Goal: Task Accomplishment & Management: Manage account settings

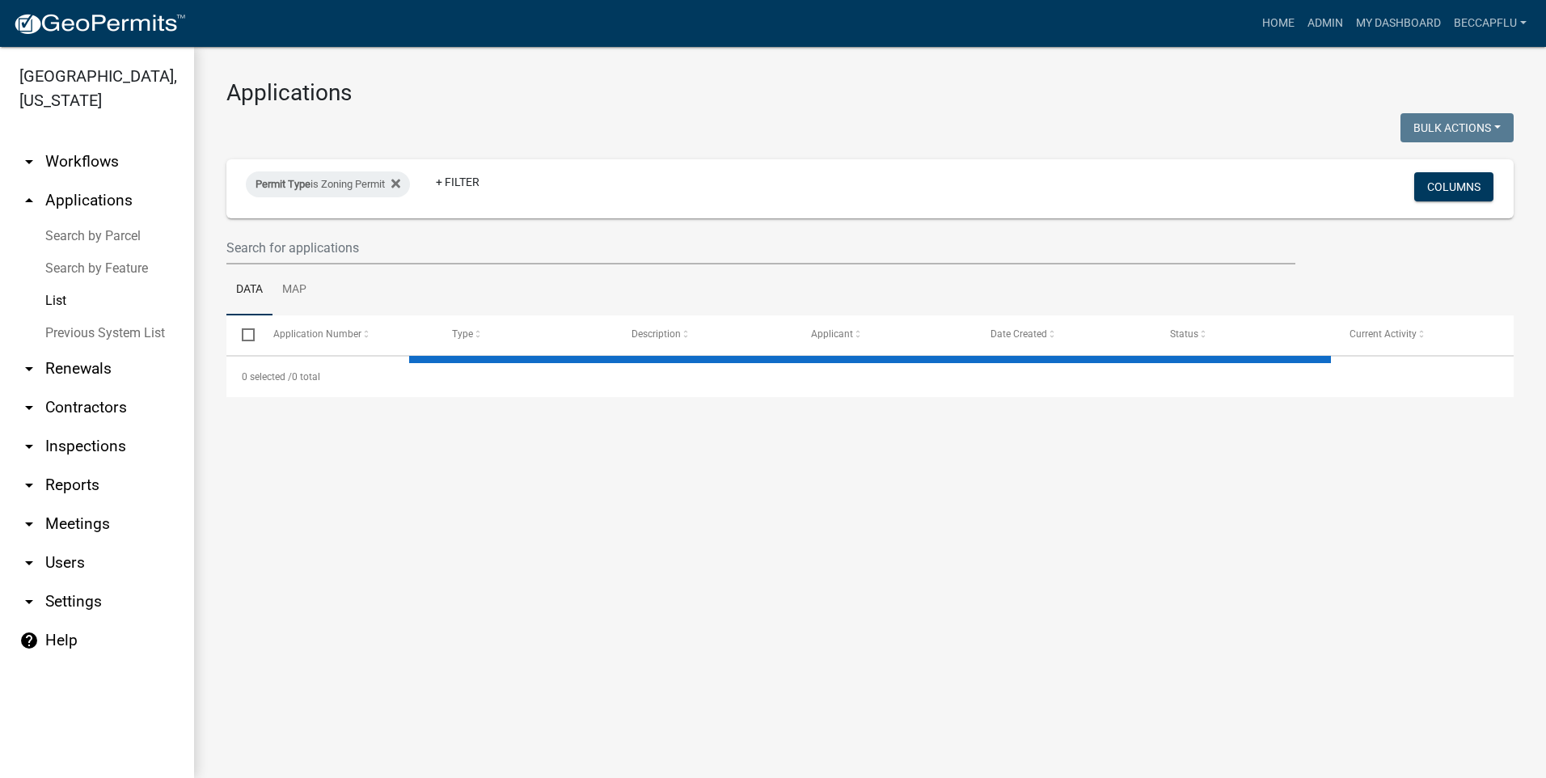
select select "3: 100"
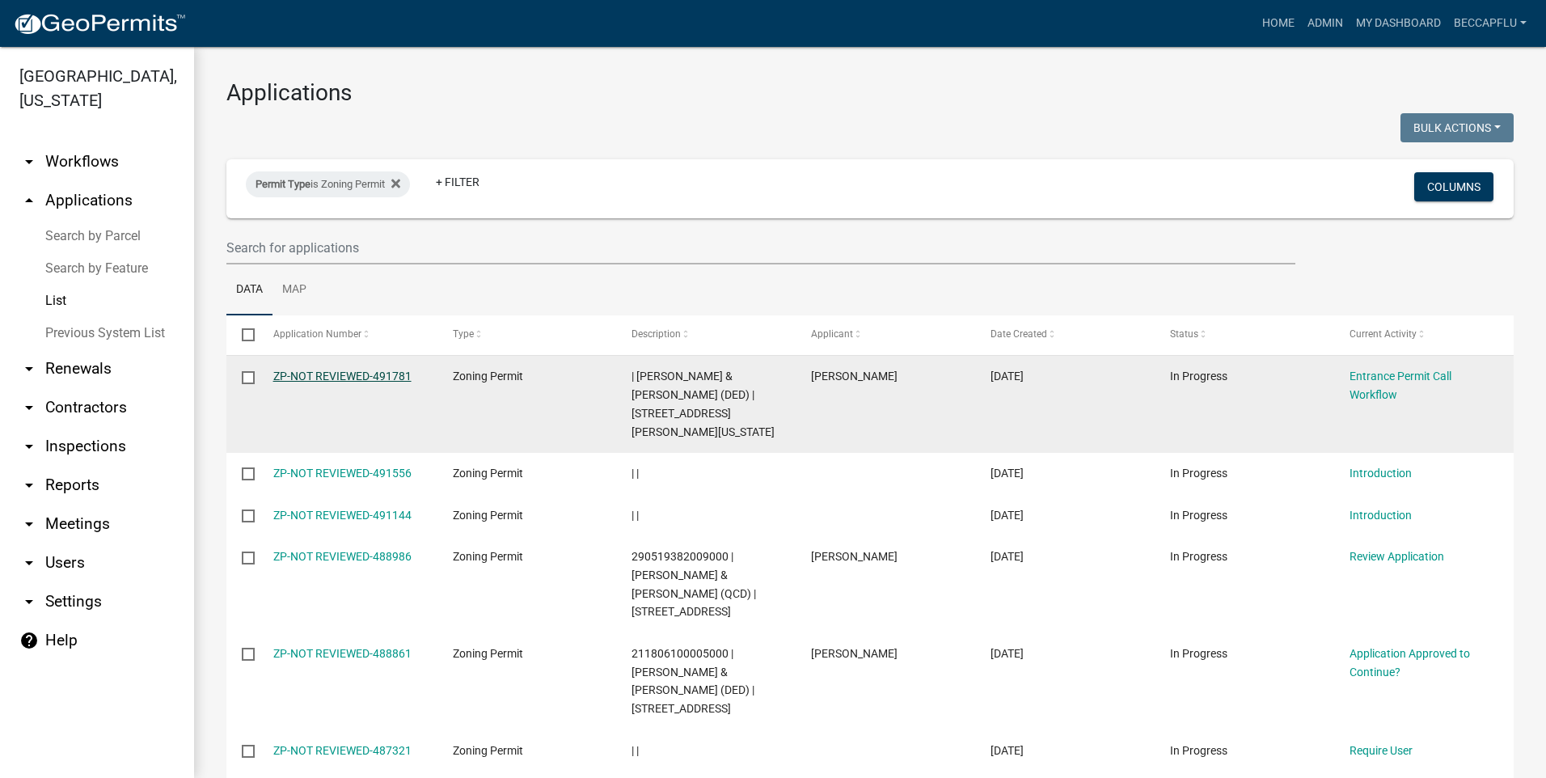
click at [369, 377] on link "ZP-NOT REVIEWED-491781" at bounding box center [342, 375] width 138 height 13
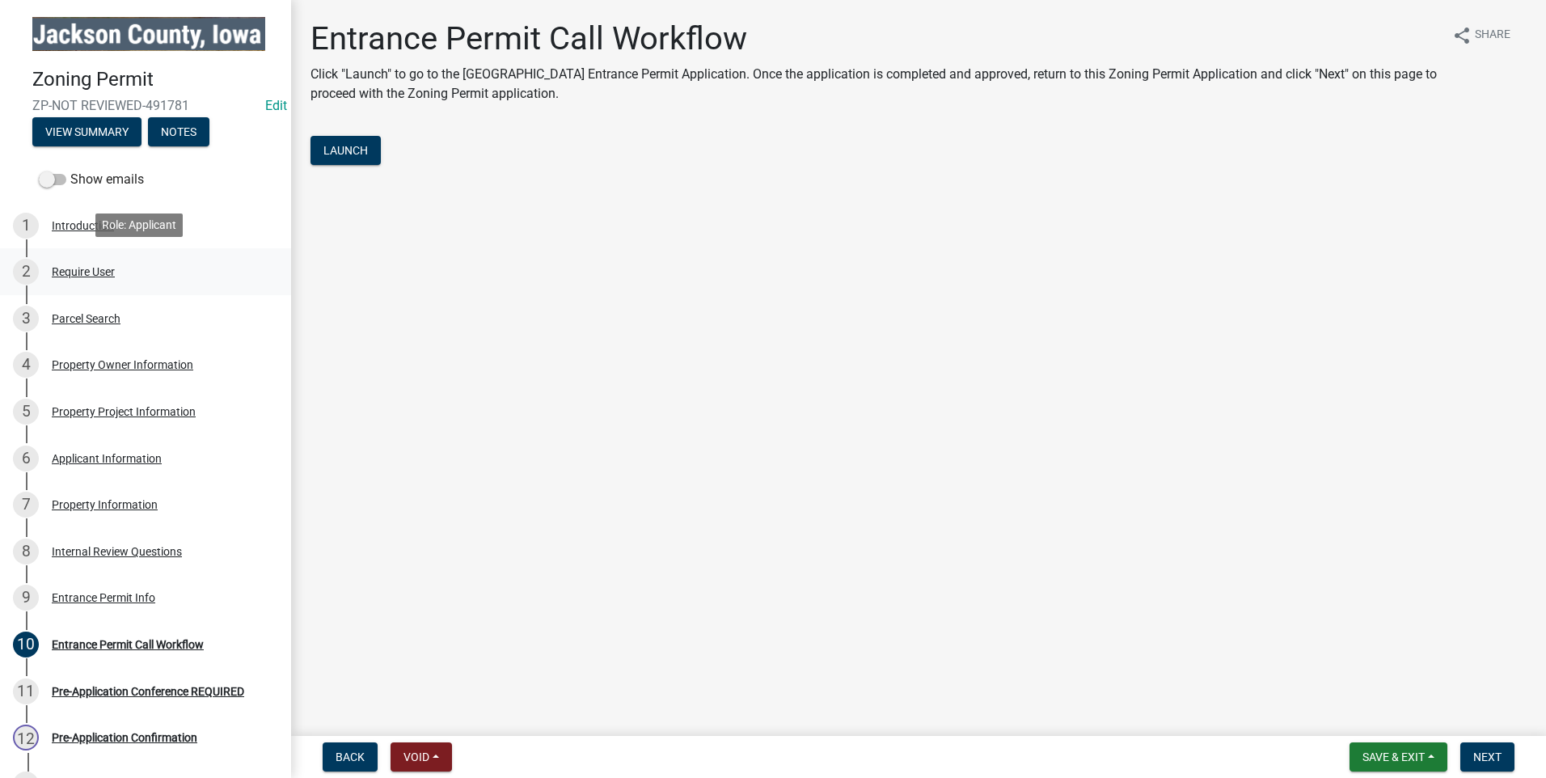
click at [82, 269] on div "Require User" at bounding box center [83, 271] width 63 height 11
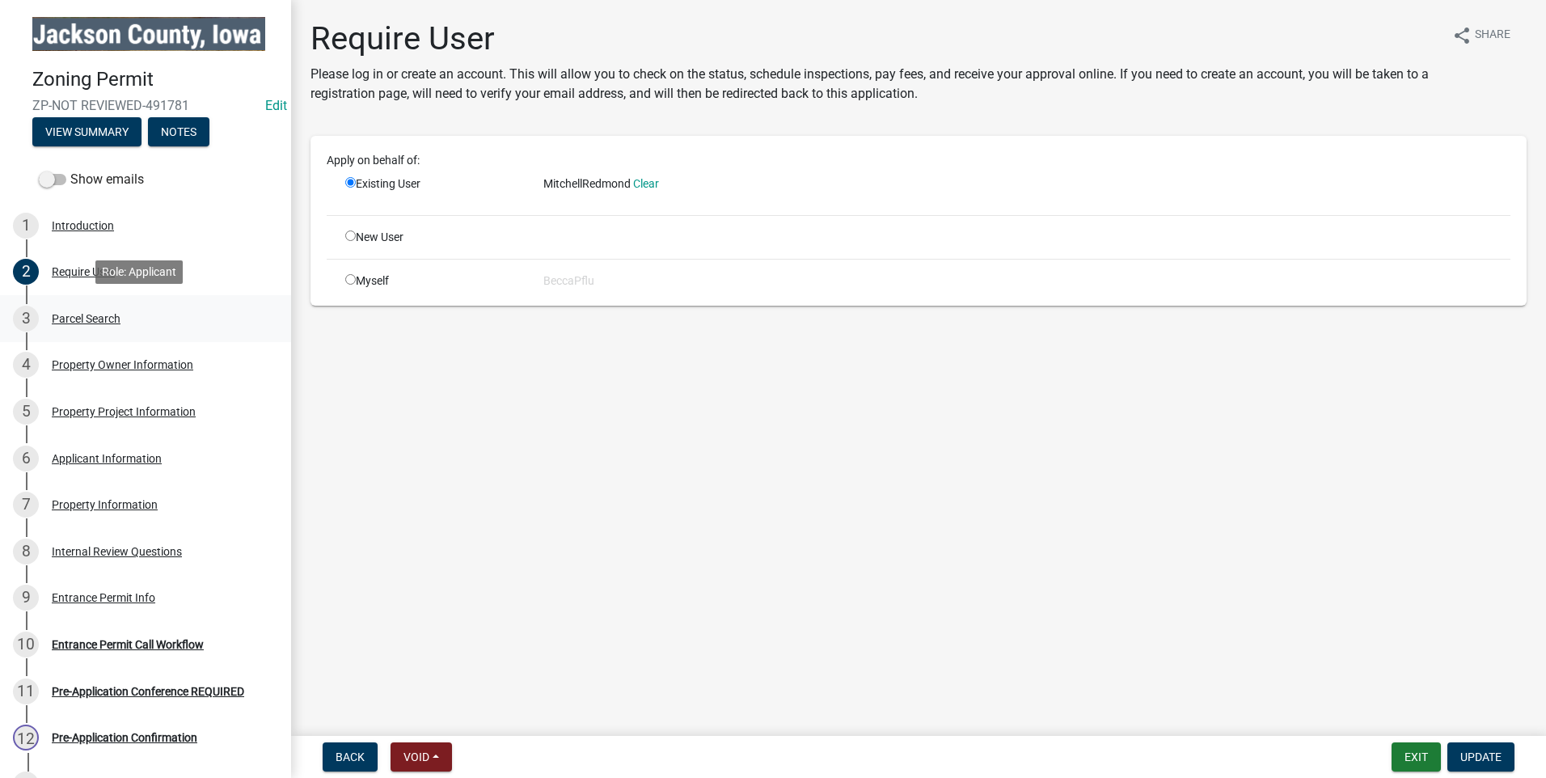
click at [86, 314] on div "Parcel Search" at bounding box center [86, 318] width 69 height 11
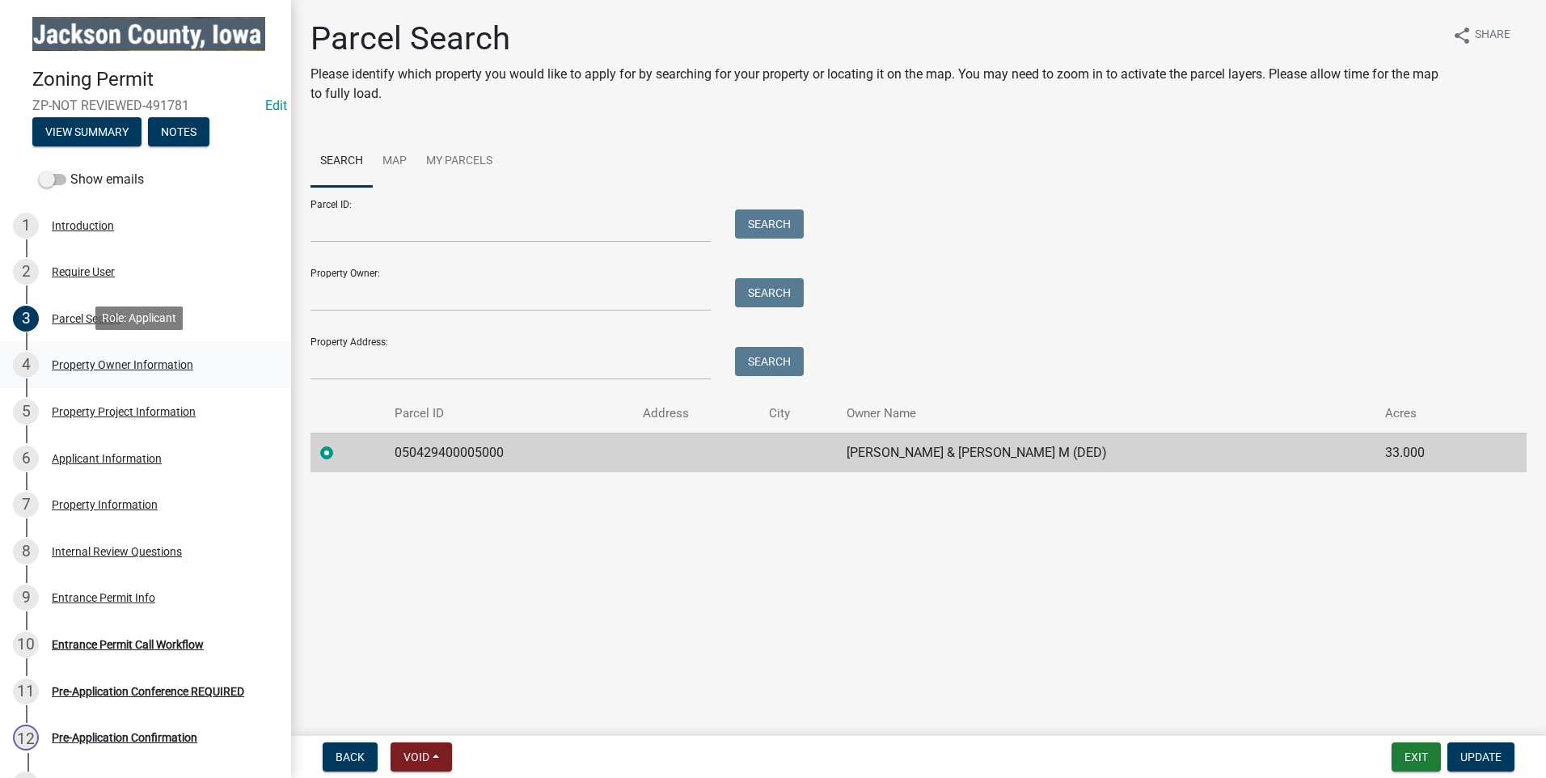
click at [115, 359] on div "Property Owner Information" at bounding box center [122, 364] width 141 height 11
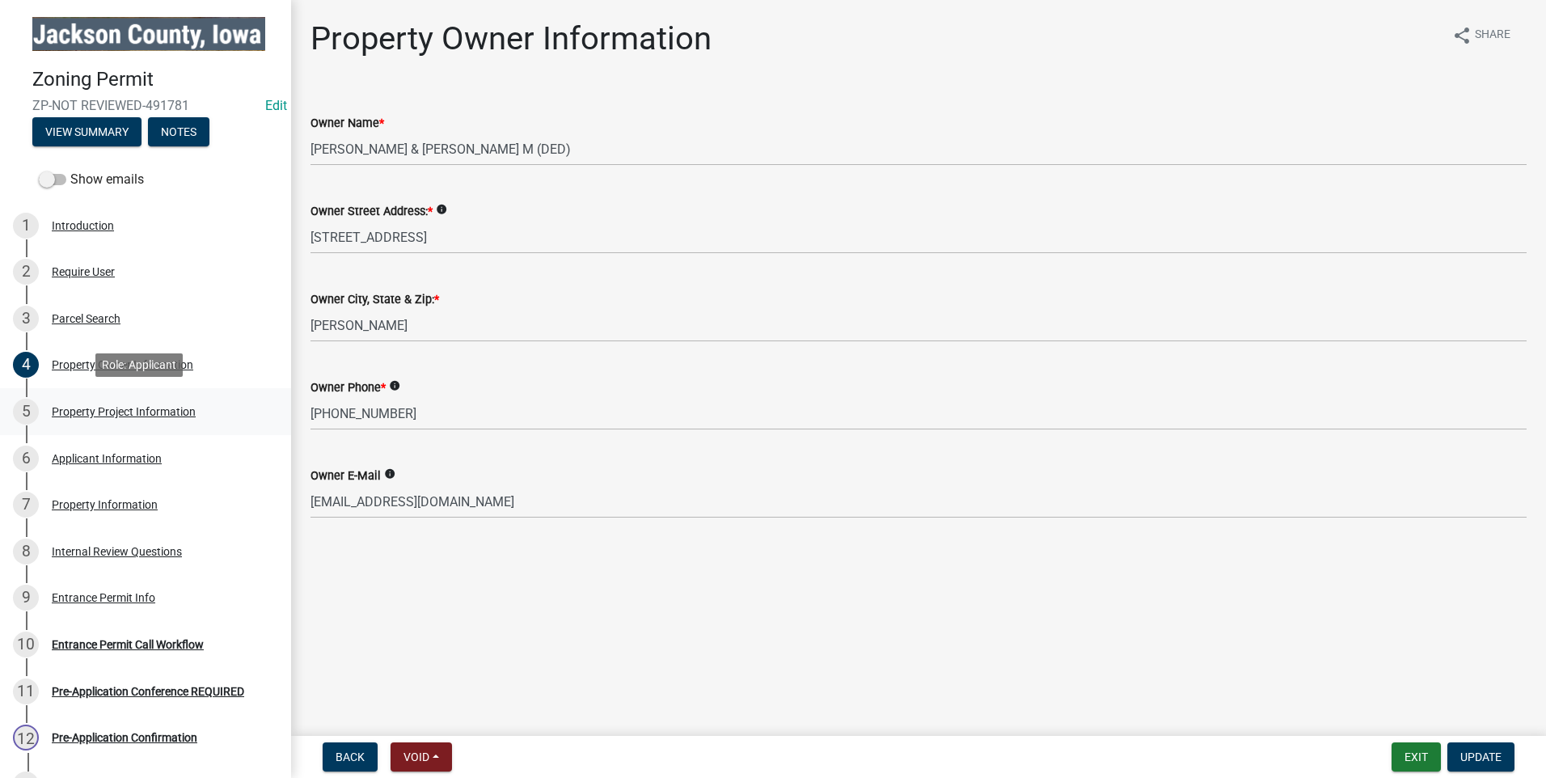
click at [101, 406] on div "Property Project Information" at bounding box center [124, 411] width 144 height 11
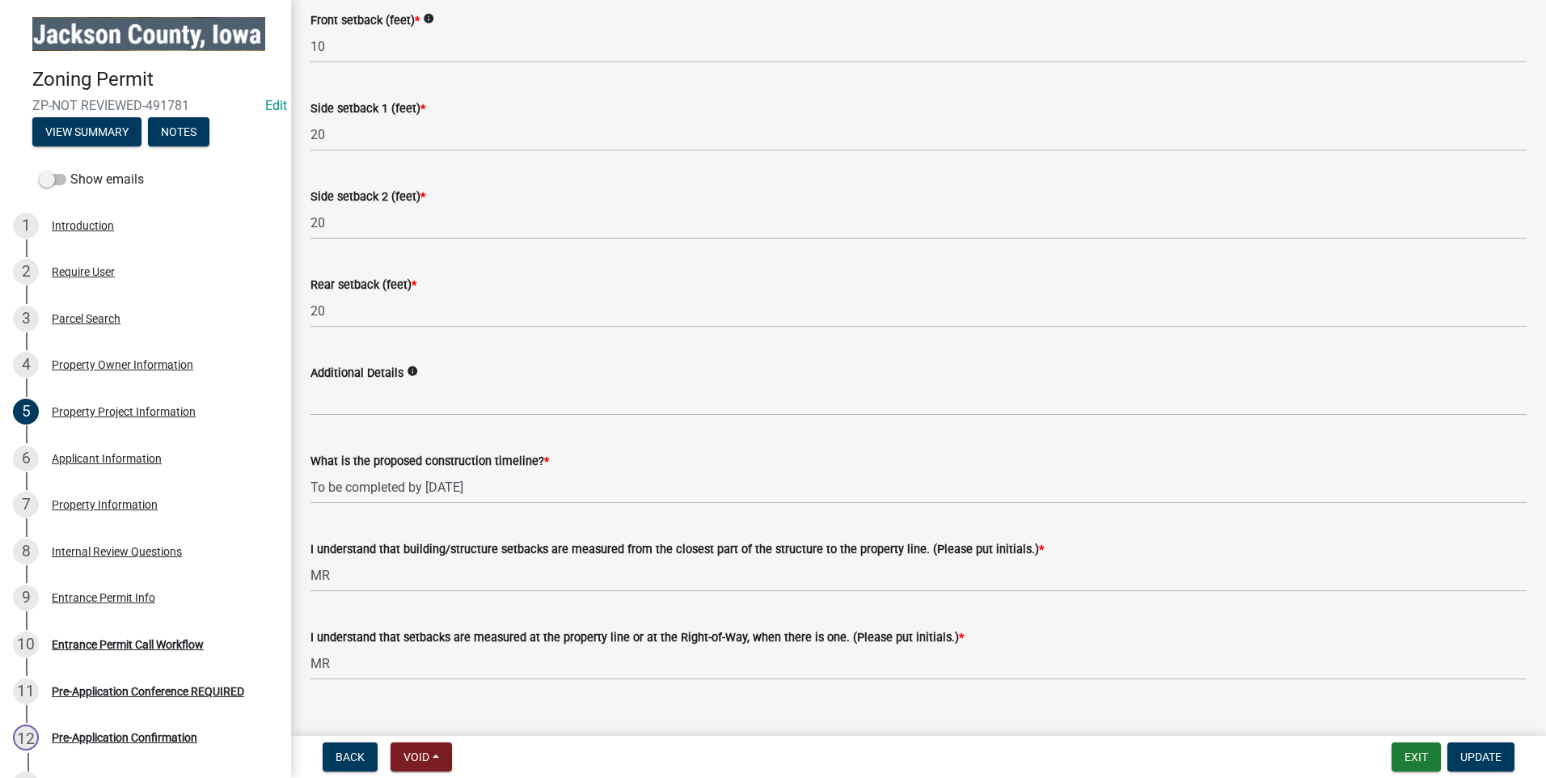
scroll to position [2581, 0]
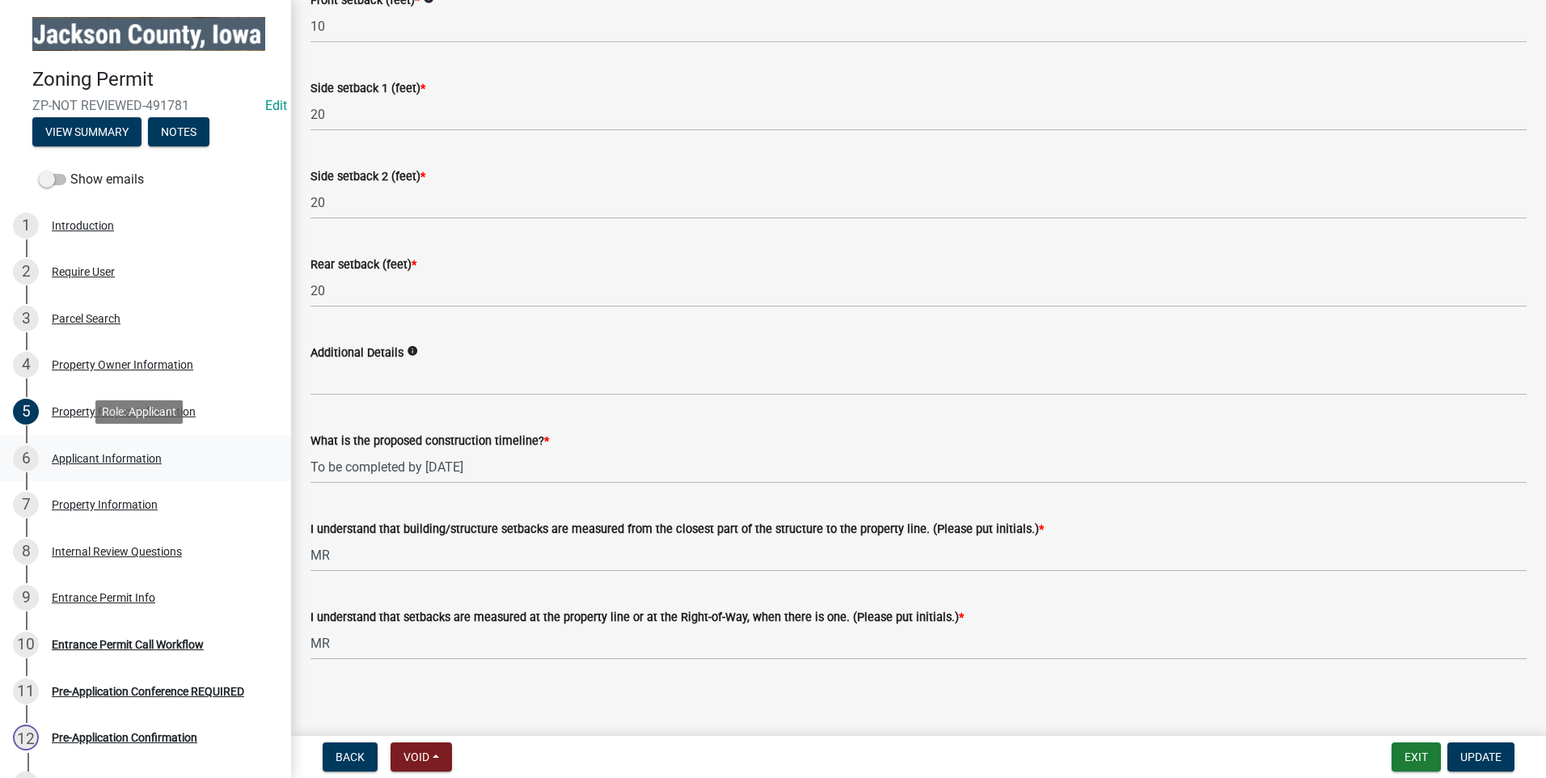
click at [82, 453] on div "Applicant Information" at bounding box center [107, 458] width 110 height 11
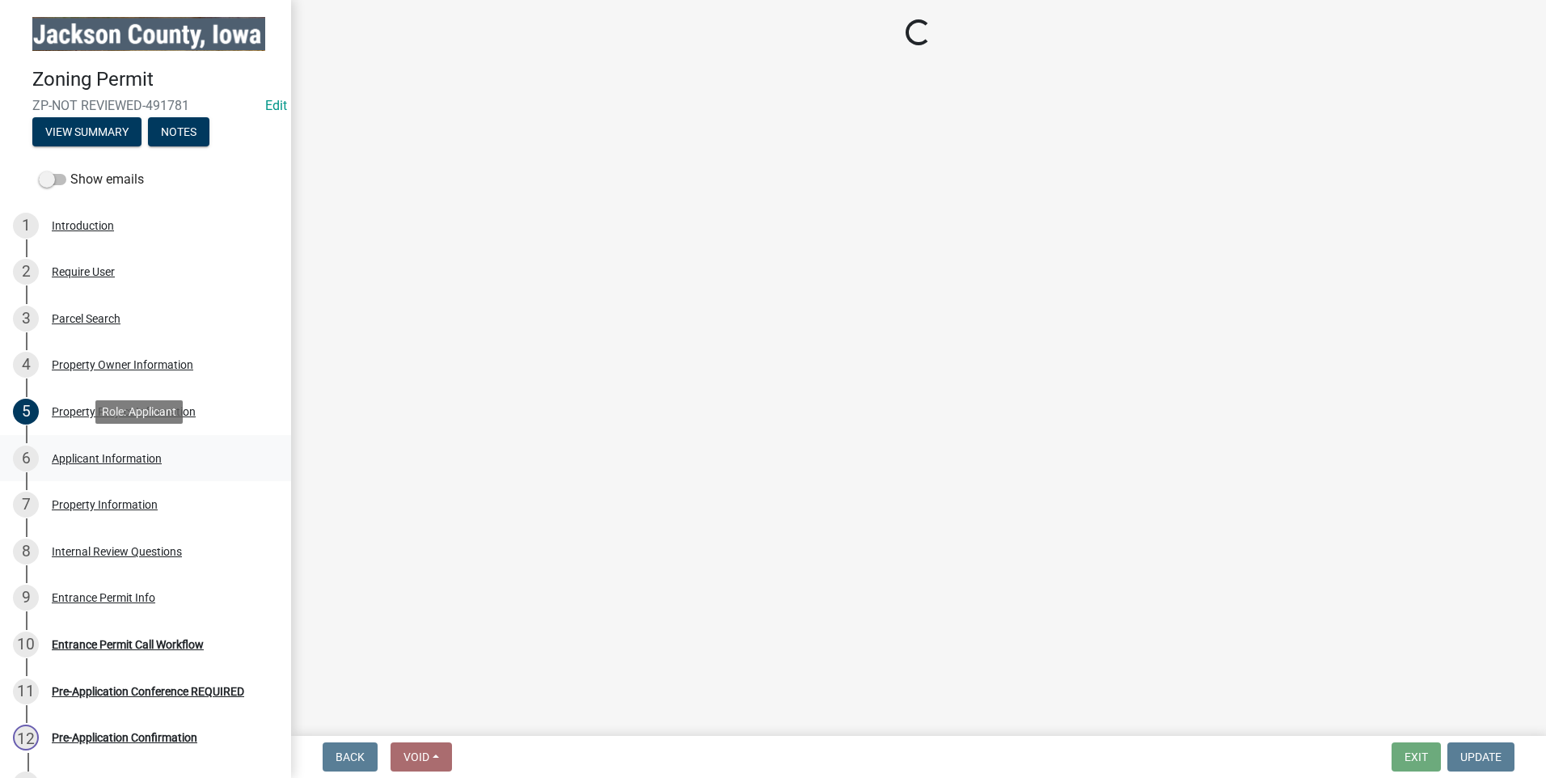
scroll to position [0, 0]
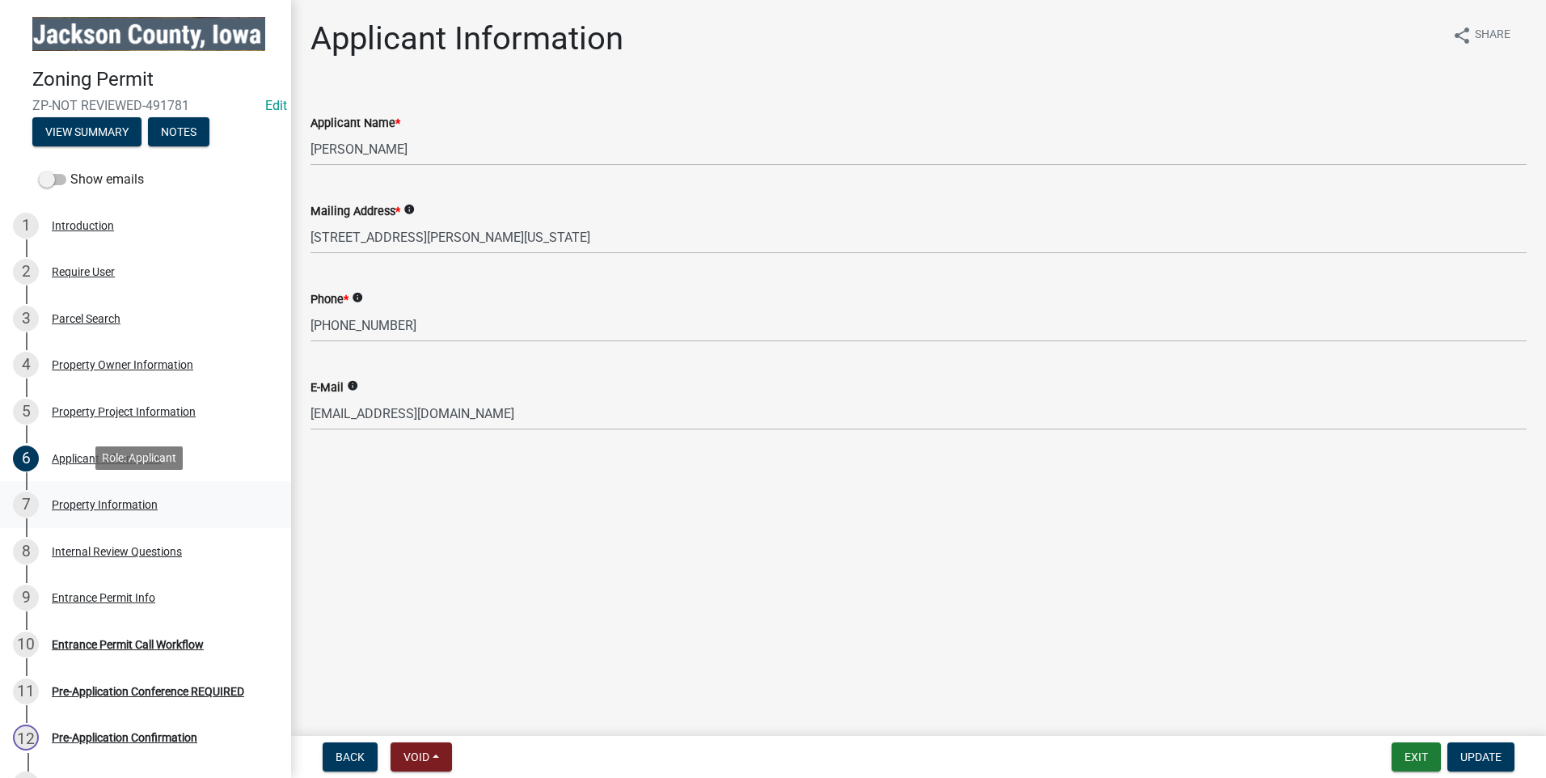
click at [116, 499] on div "Property Information" at bounding box center [105, 504] width 106 height 11
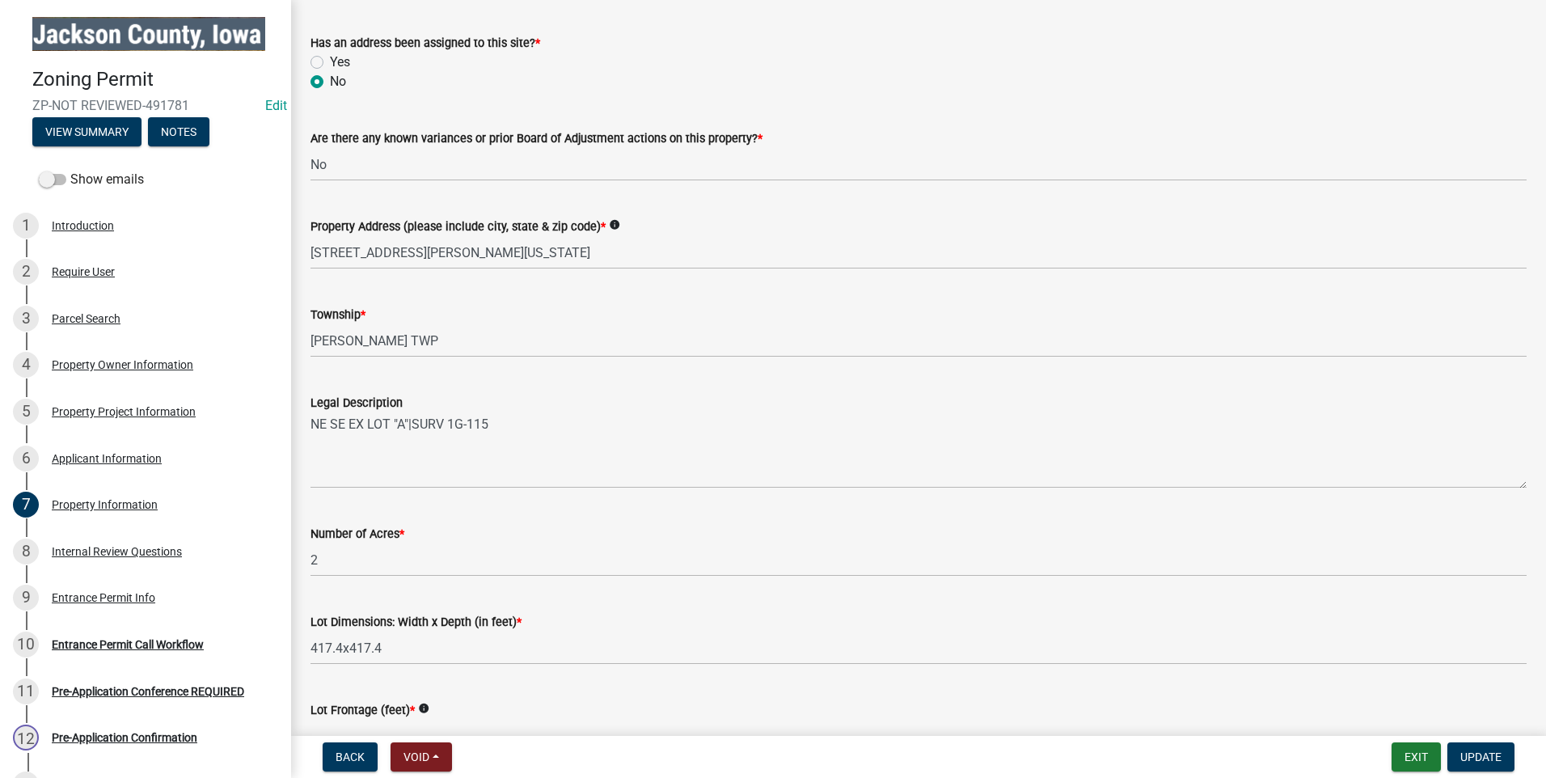
scroll to position [264, 0]
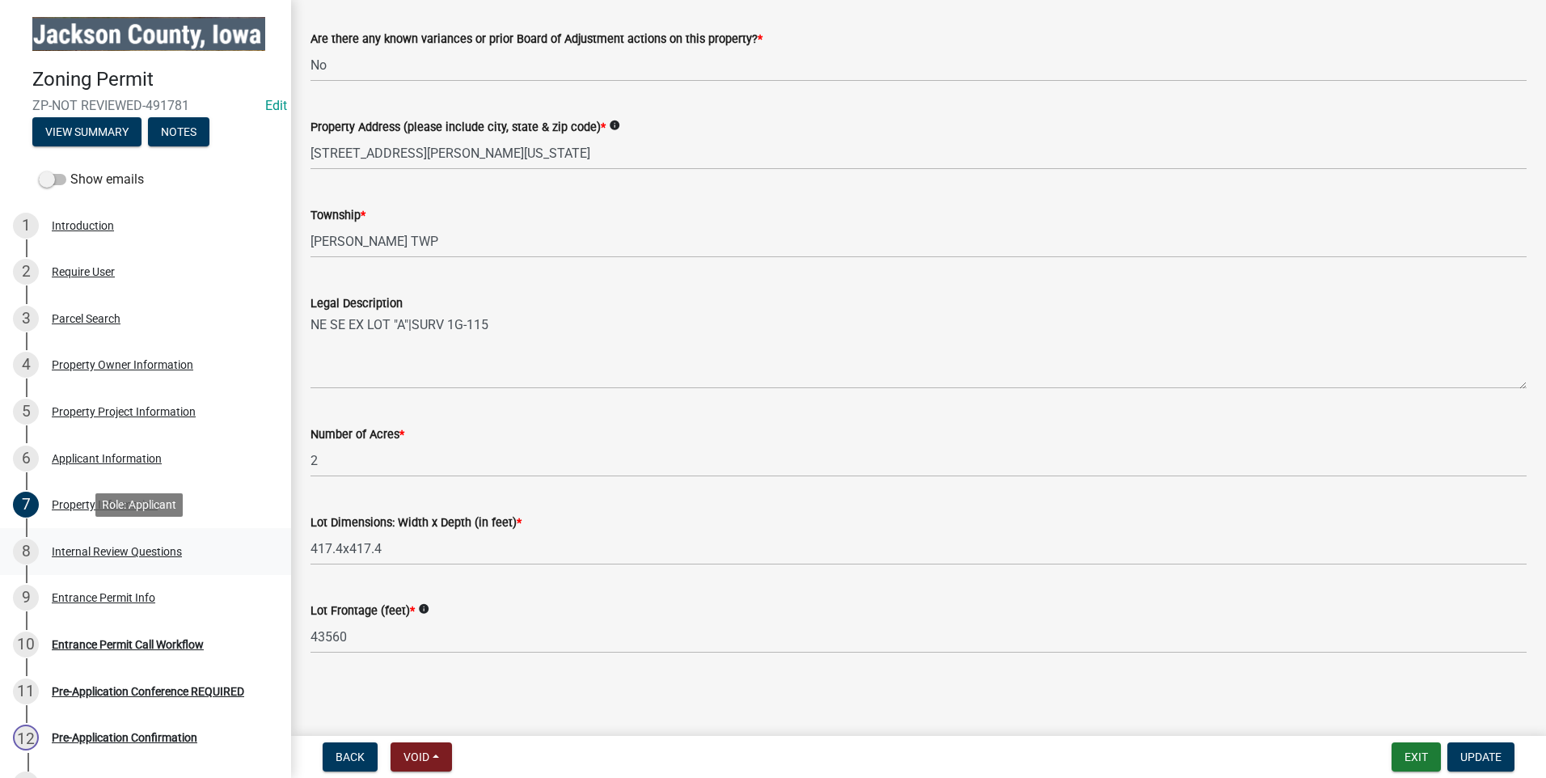
click at [95, 546] on div "Internal Review Questions" at bounding box center [117, 551] width 130 height 11
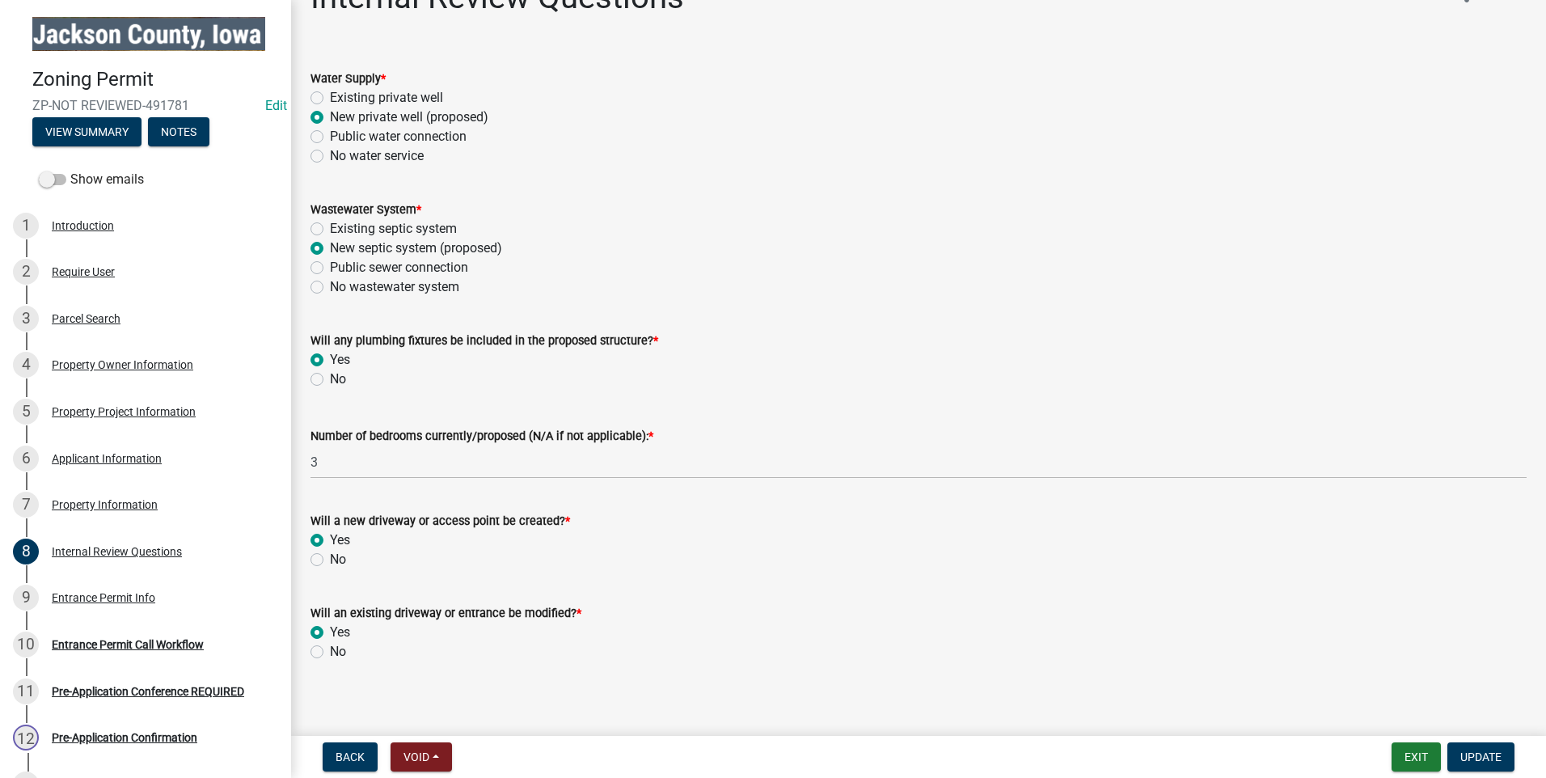
scroll to position [51, 0]
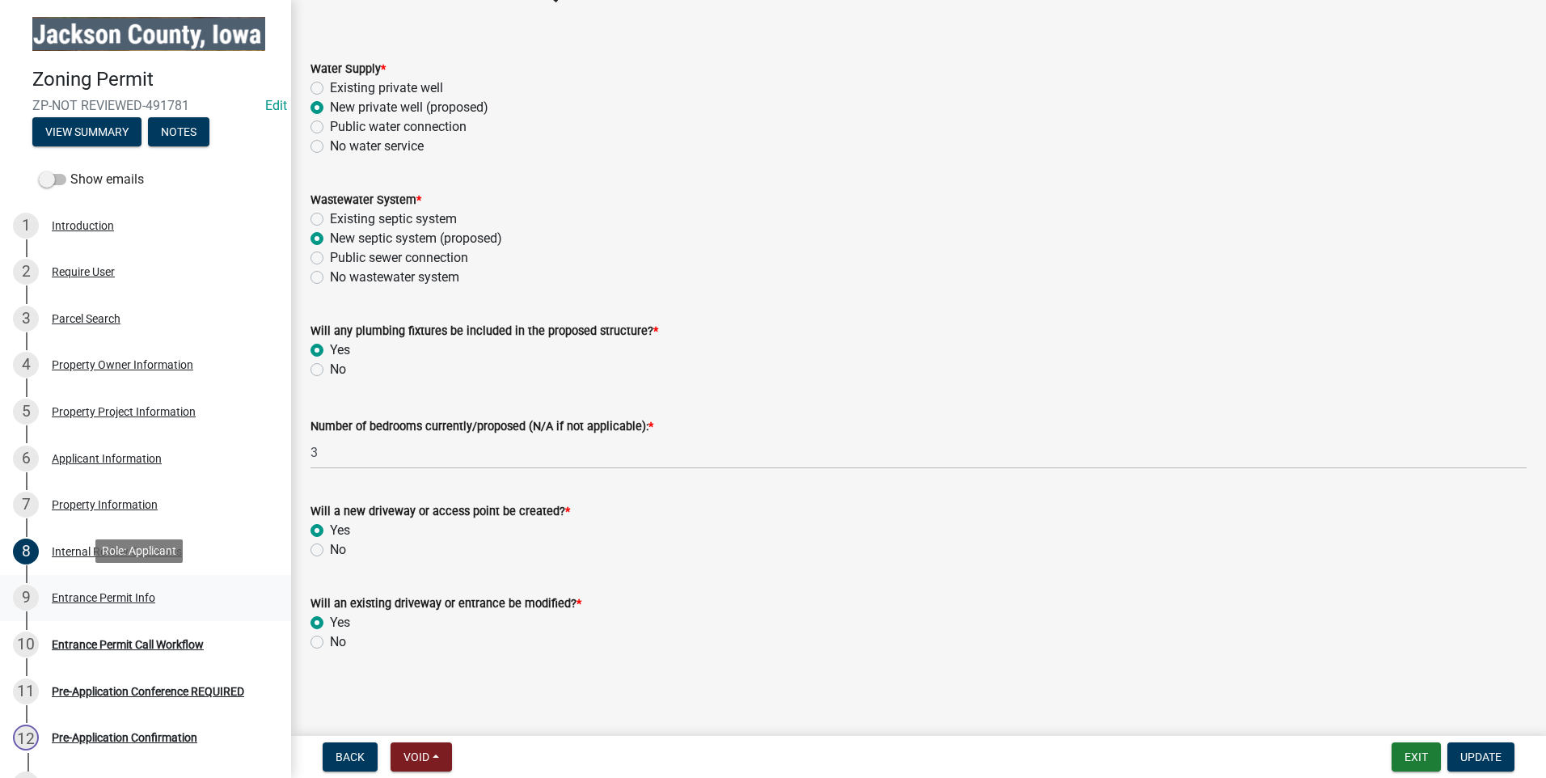
click at [96, 592] on div "Entrance Permit Info" at bounding box center [103, 597] width 103 height 11
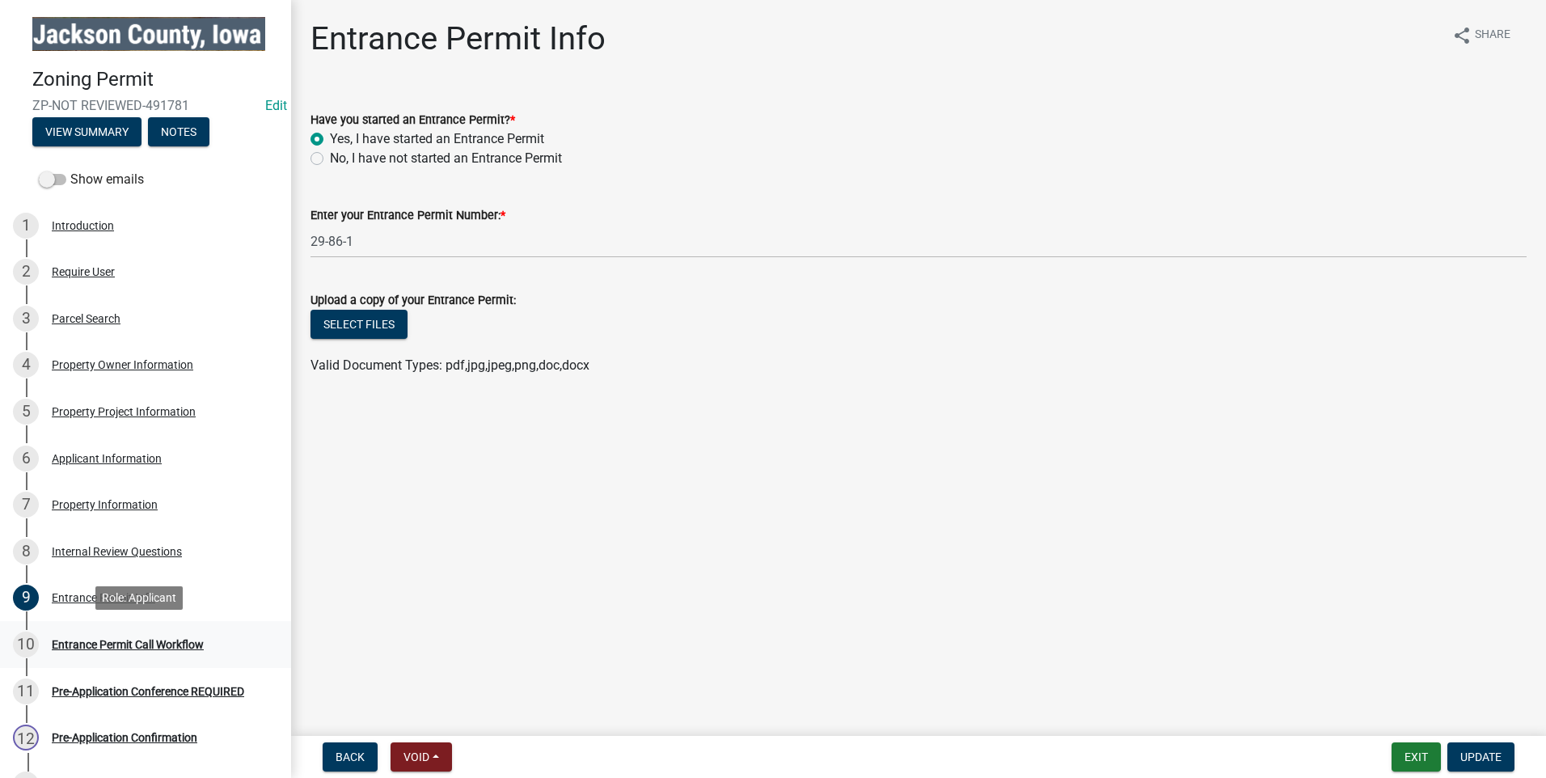
click at [124, 639] on div "Entrance Permit Call Workflow" at bounding box center [128, 644] width 152 height 11
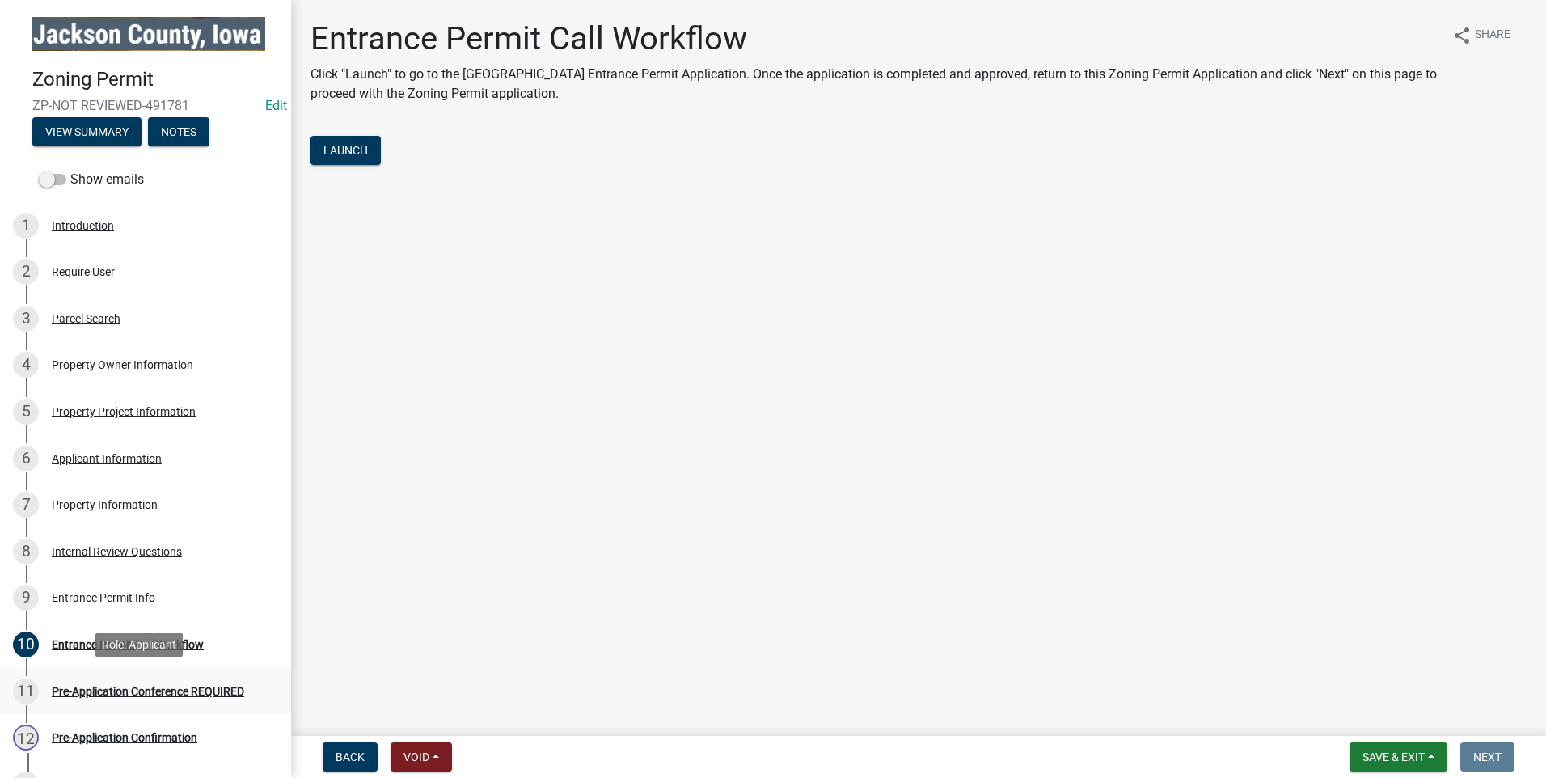
click at [110, 685] on div "Pre-Application Conference REQUIRED" at bounding box center [148, 690] width 192 height 11
click at [114, 688] on div "Pre-Application Conference REQUIRED" at bounding box center [148, 690] width 192 height 11
click at [82, 686] on div "Pre-Application Conference REQUIRED" at bounding box center [148, 690] width 192 height 11
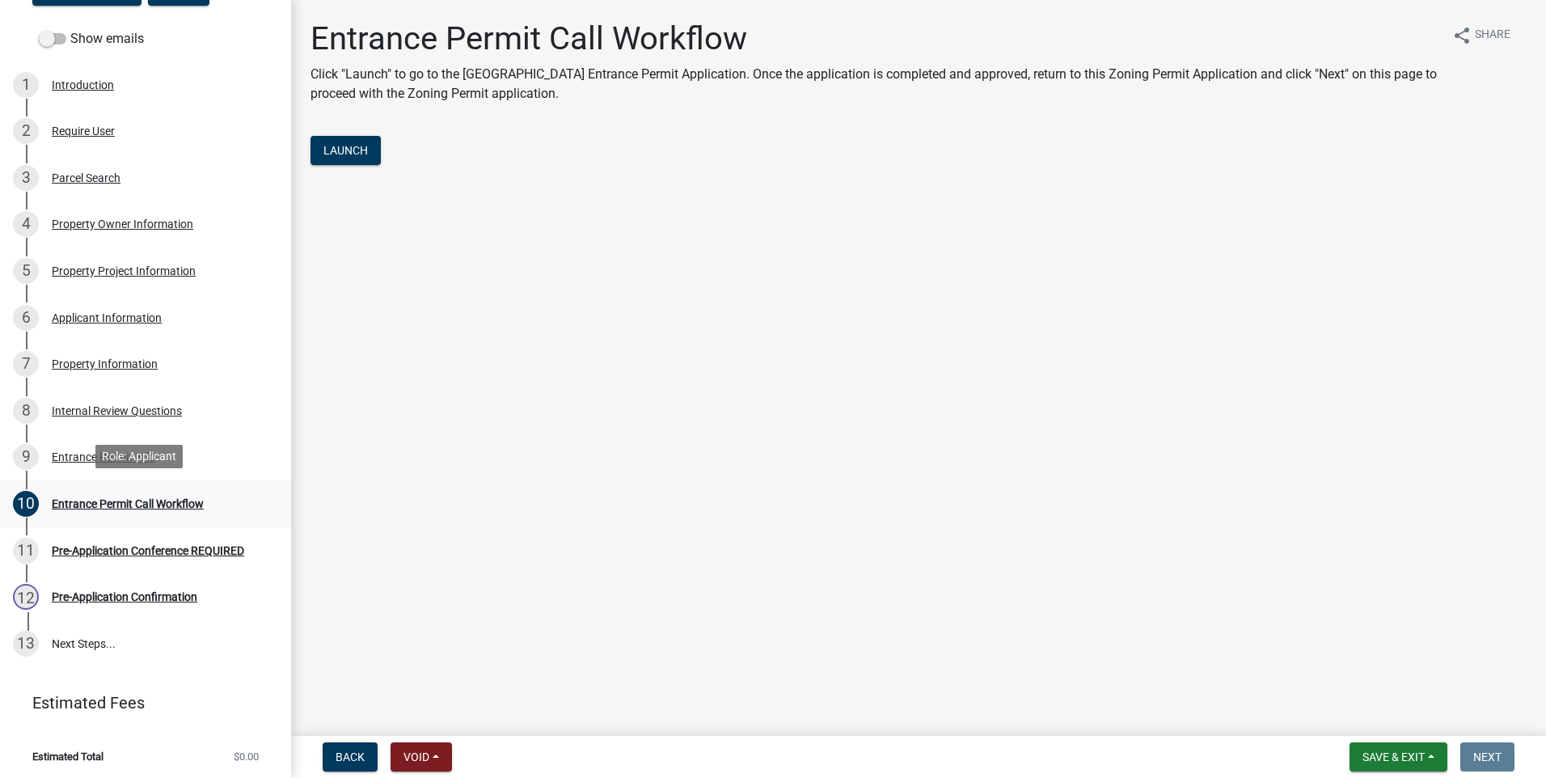
scroll to position [141, 0]
click at [111, 217] on div "Property Owner Information" at bounding box center [122, 222] width 141 height 11
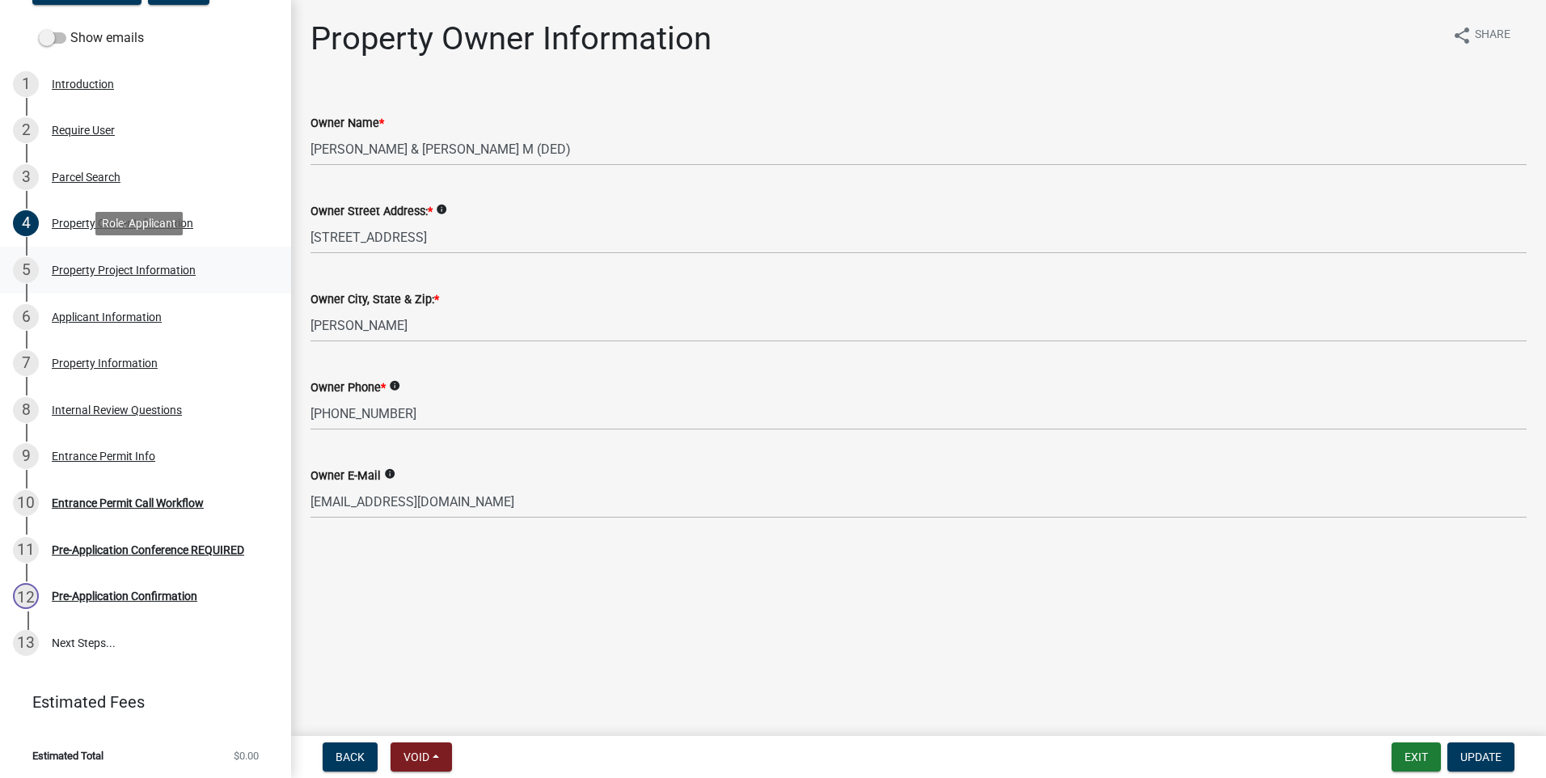
click at [117, 264] on div "Property Project Information" at bounding box center [124, 269] width 144 height 11
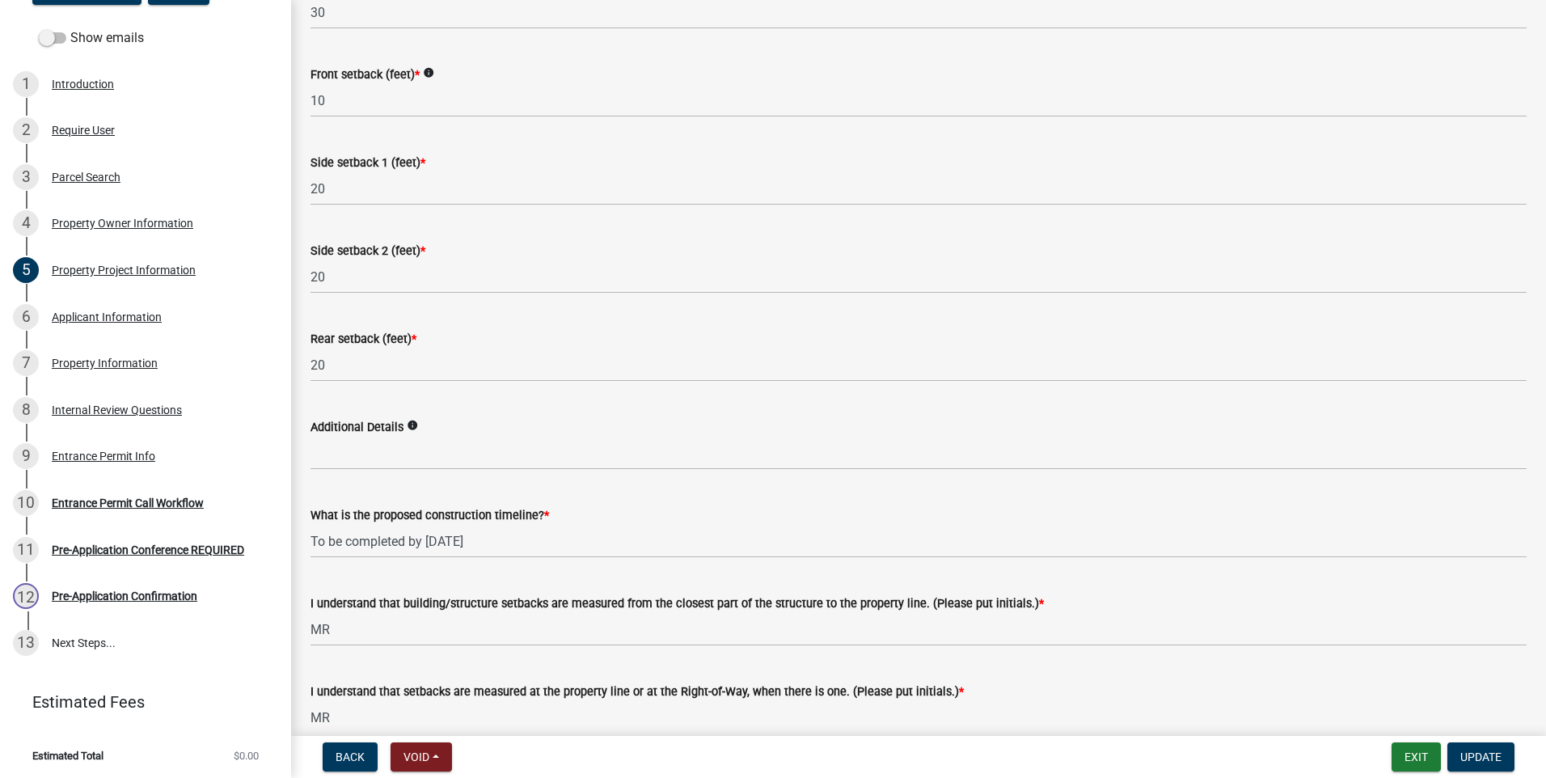
scroll to position [2581, 0]
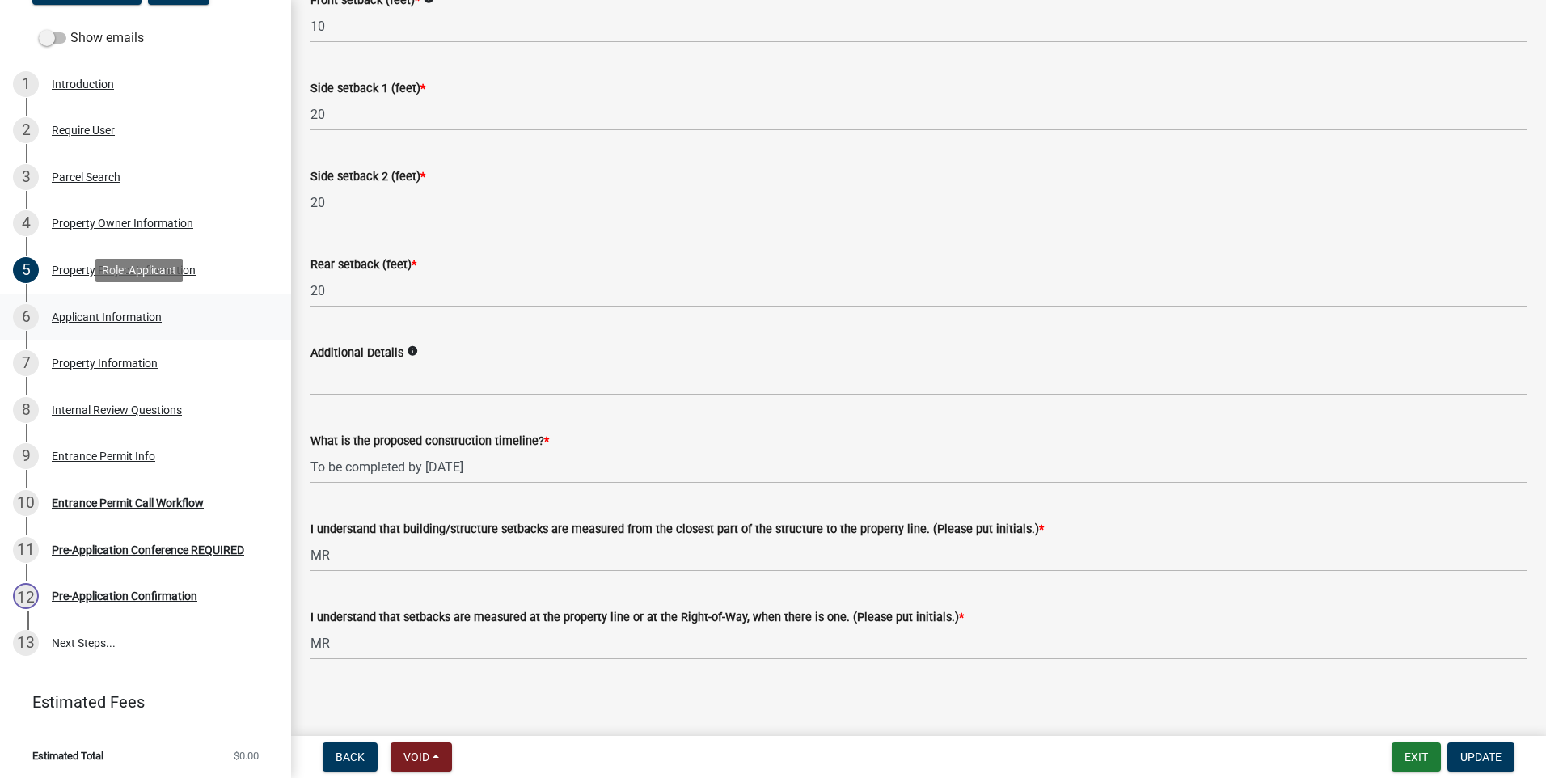
click at [143, 311] on div "Applicant Information" at bounding box center [107, 316] width 110 height 11
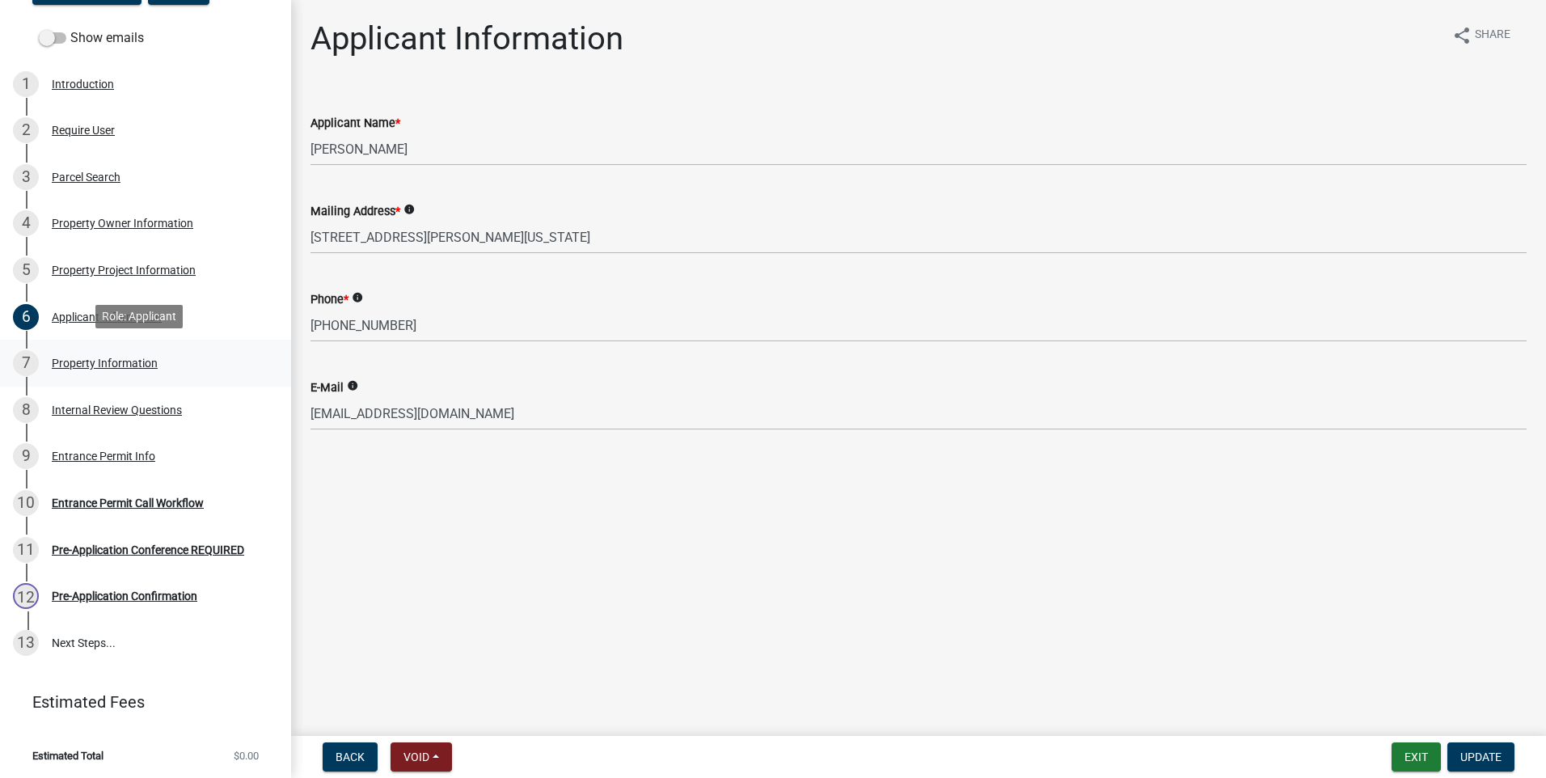
click at [95, 361] on div "Property Information" at bounding box center [105, 362] width 106 height 11
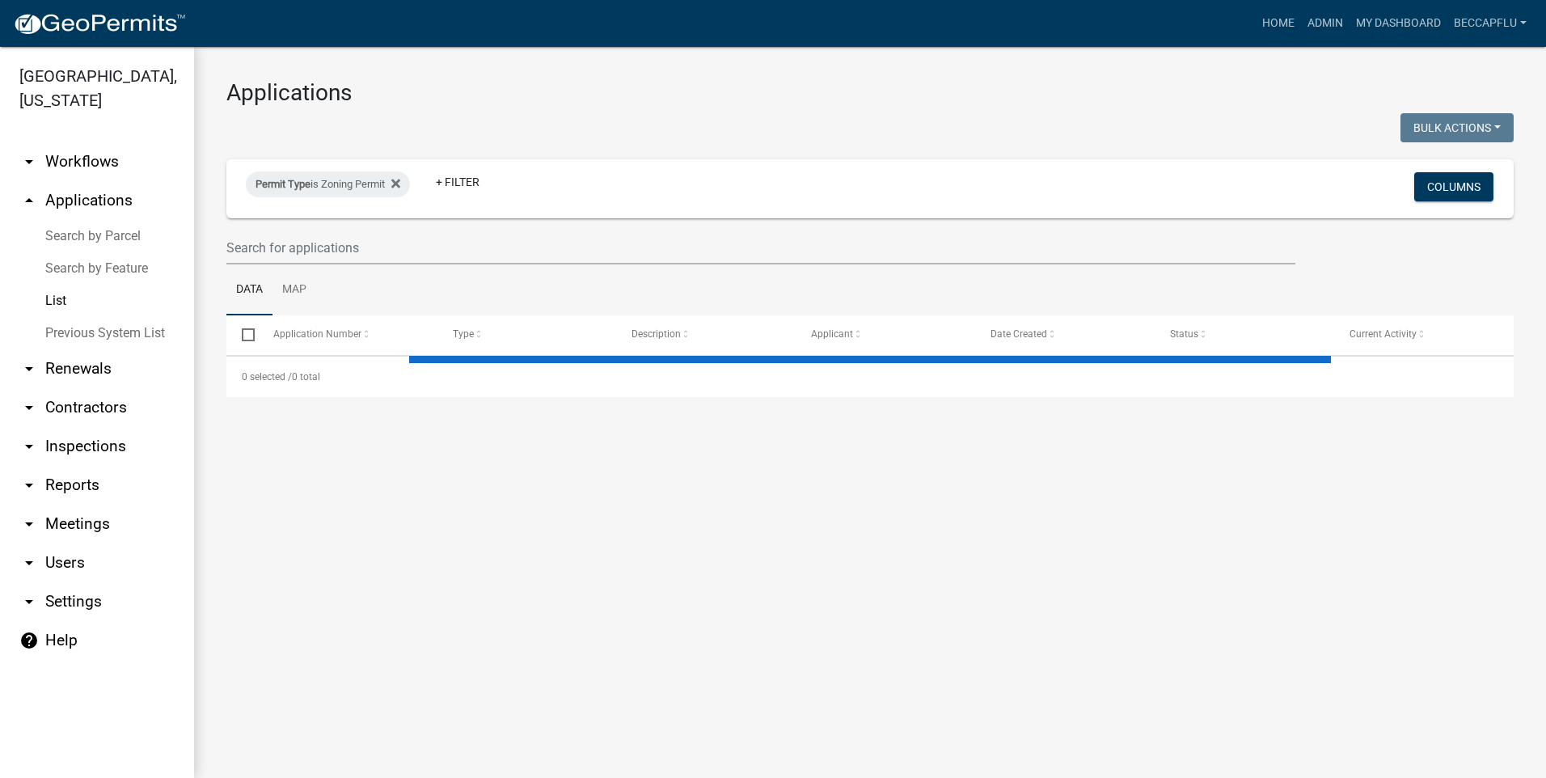
select select "3: 100"
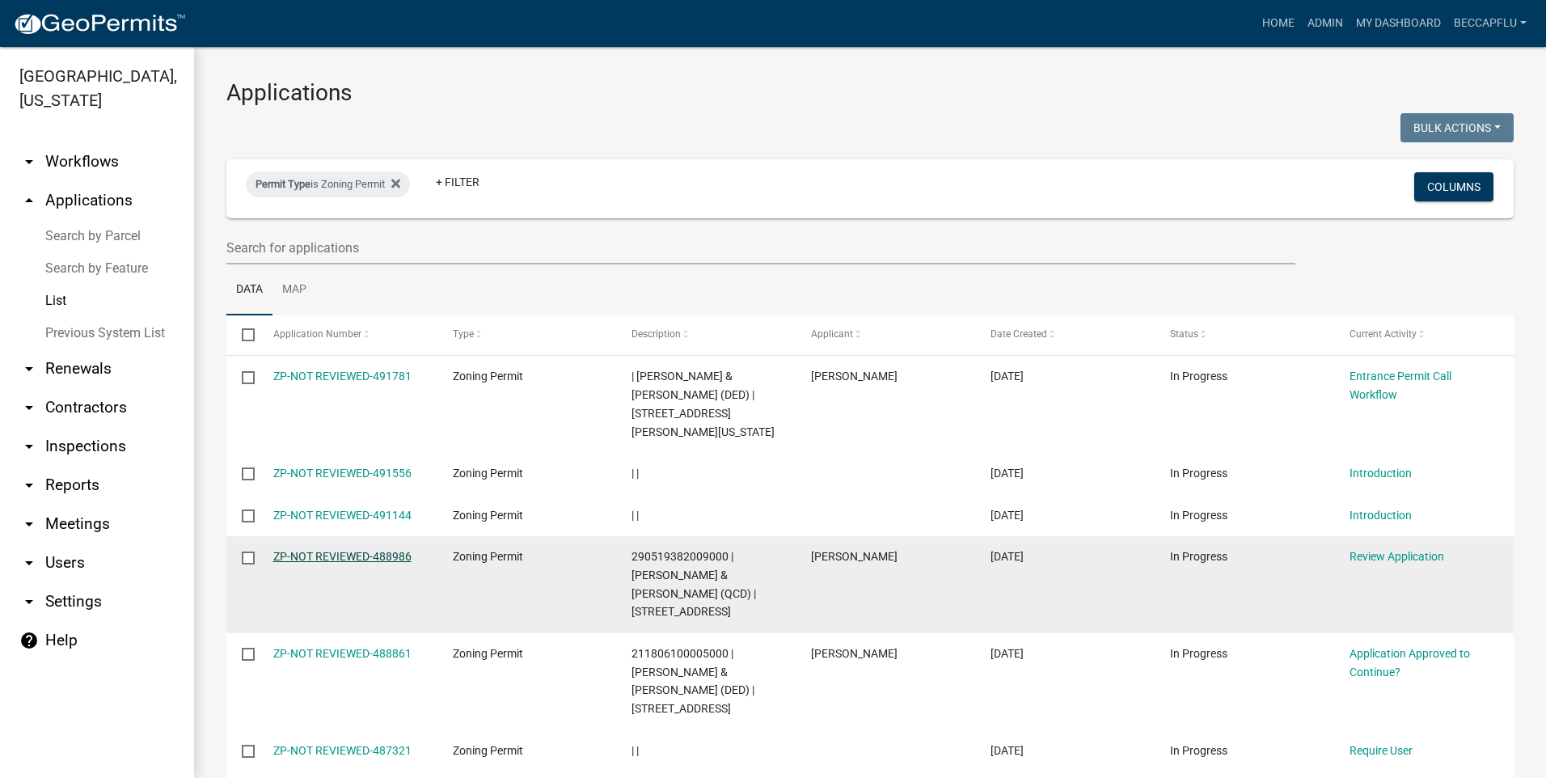
click at [373, 550] on link "ZP-NOT REVIEWED-488986" at bounding box center [342, 556] width 138 height 13
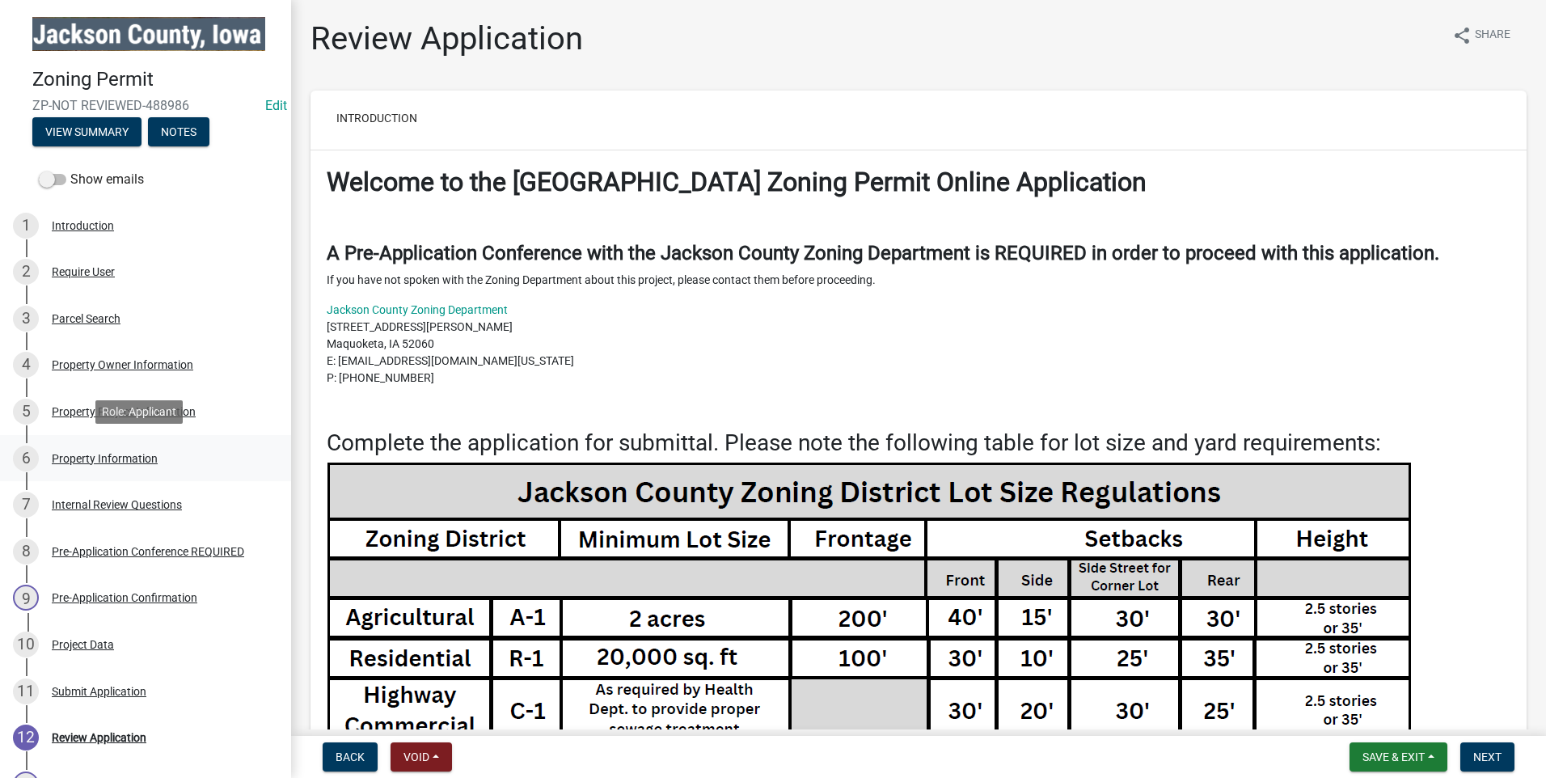
click at [85, 454] on div "Property Information" at bounding box center [105, 458] width 106 height 11
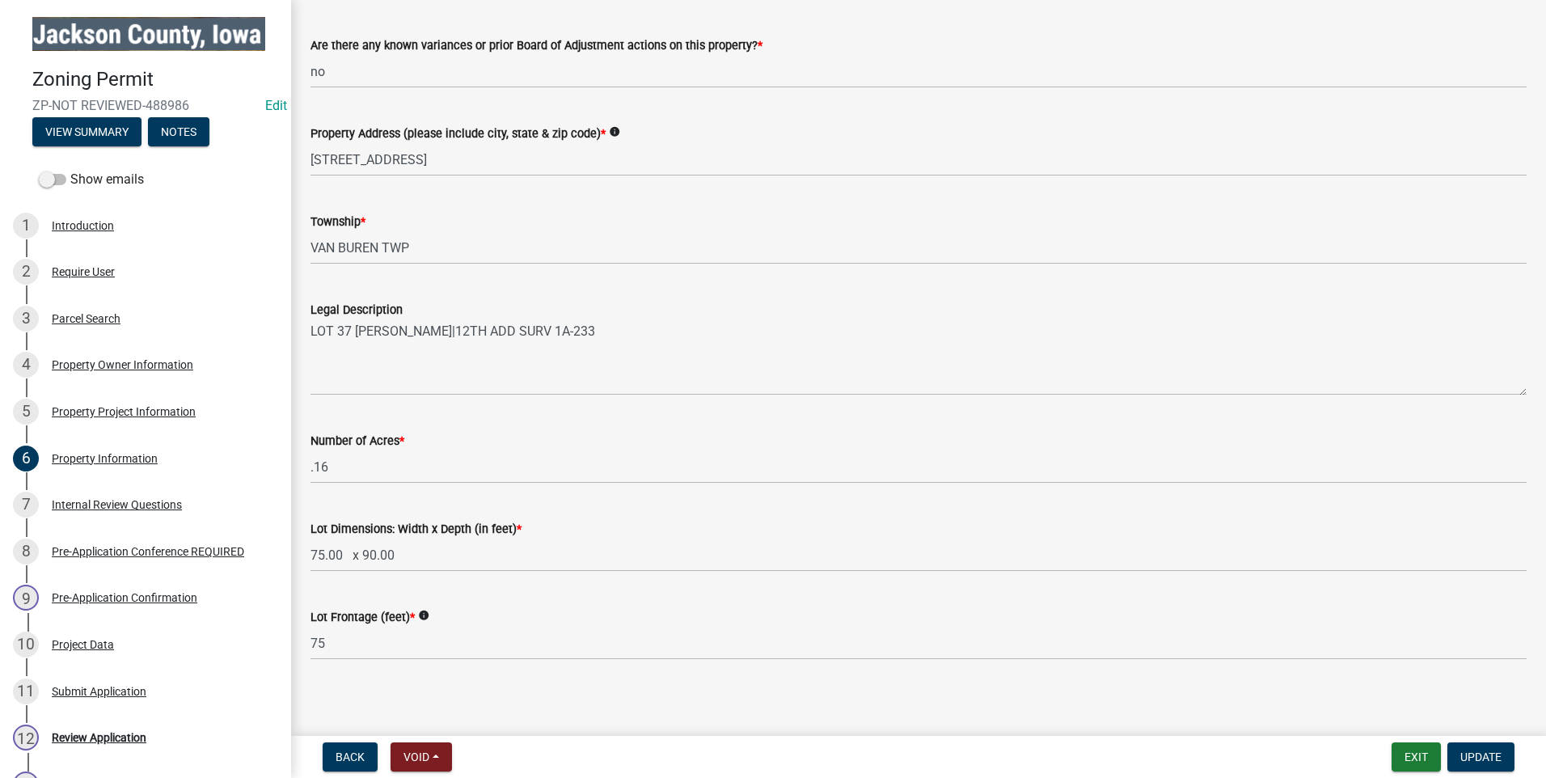
scroll to position [263, 0]
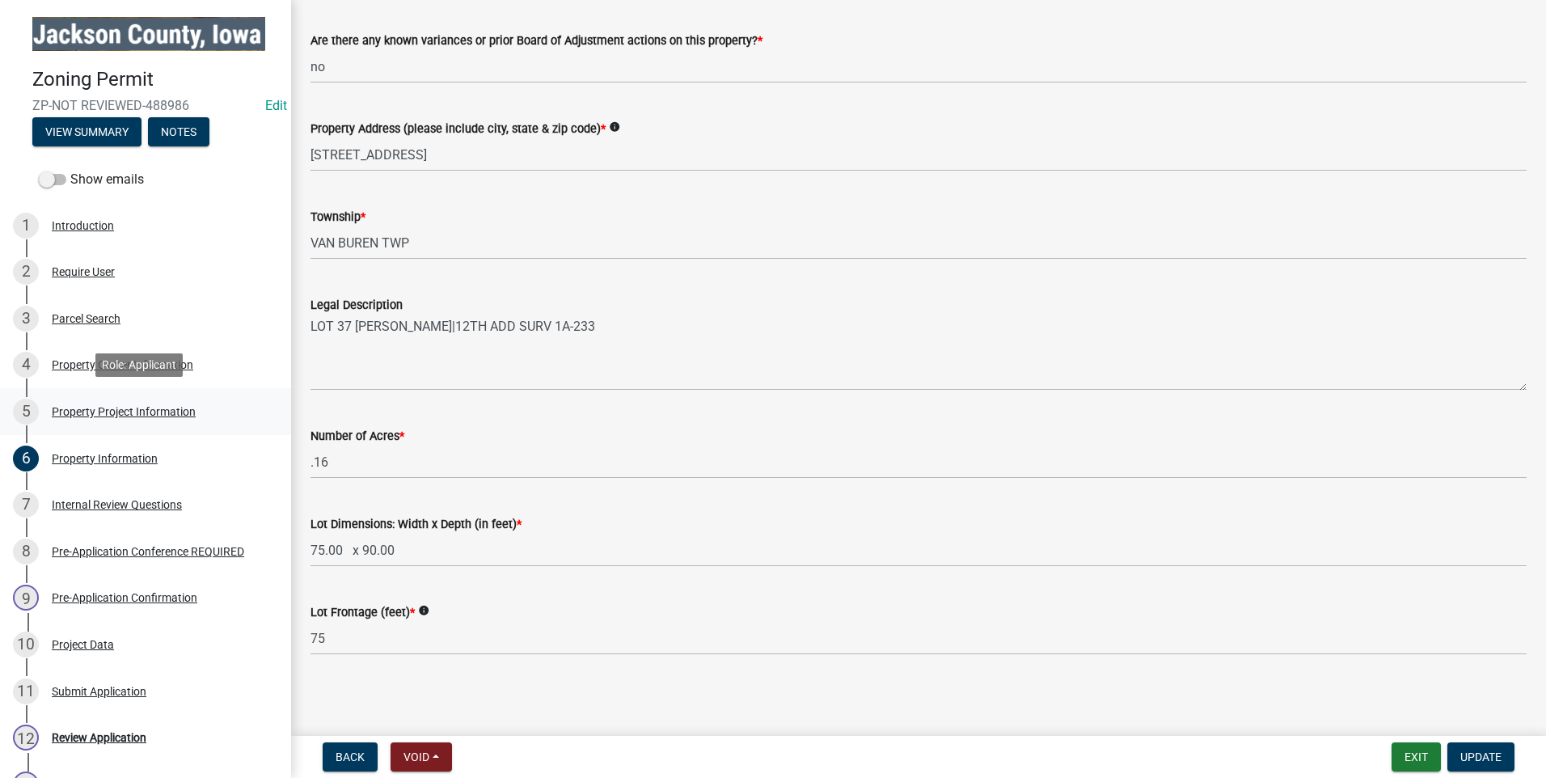
click at [101, 407] on div "Property Project Information" at bounding box center [124, 411] width 144 height 11
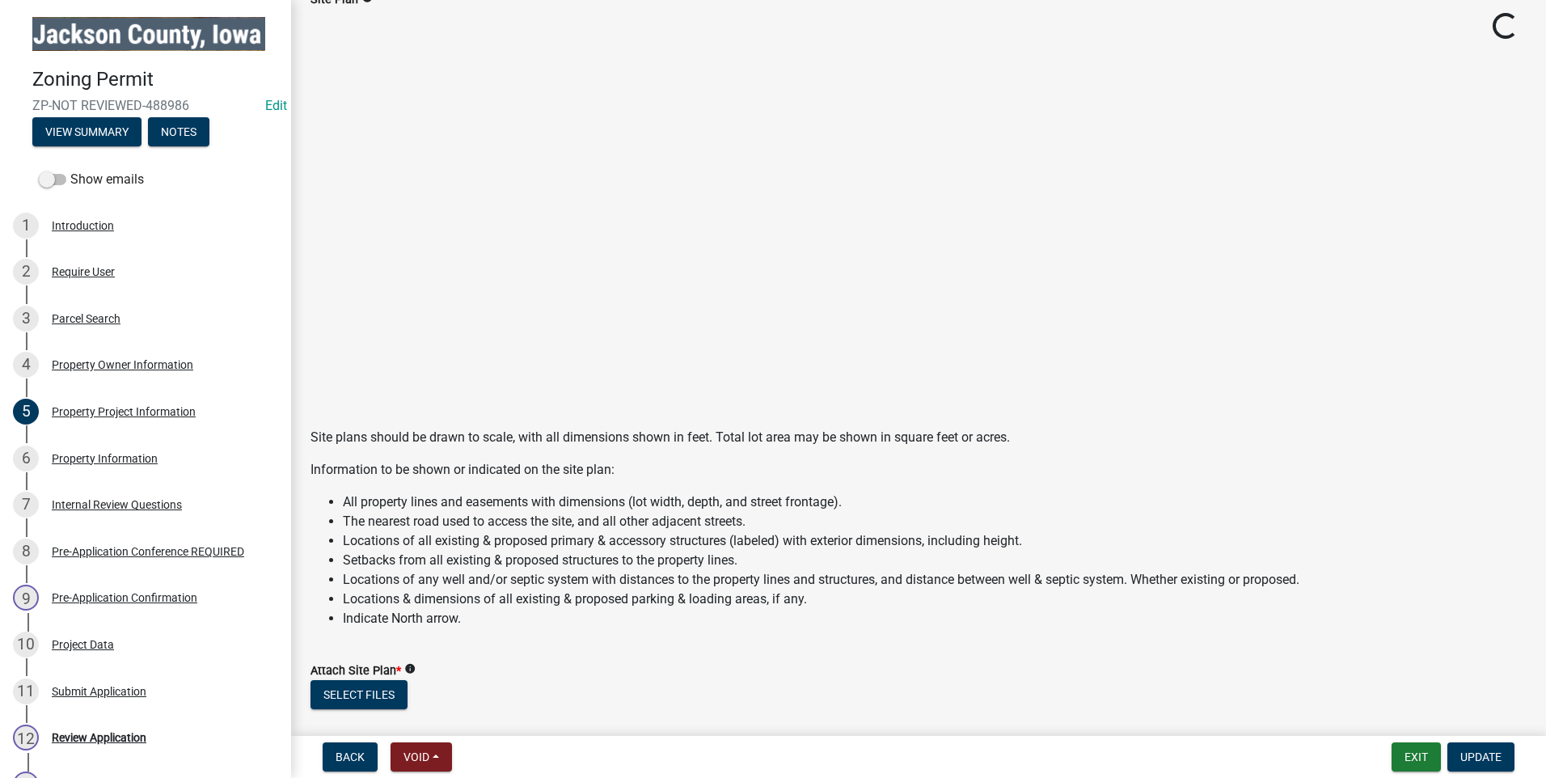
scroll to position [878, 0]
